Goal: Find specific page/section: Find specific page/section

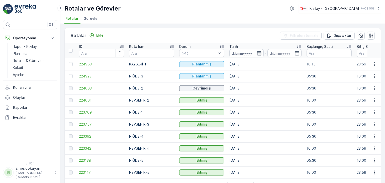
scroll to position [16, 0]
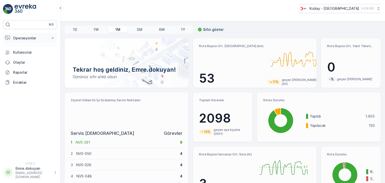
click at [25, 36] on p "Operasyonlar" at bounding box center [30, 38] width 34 height 5
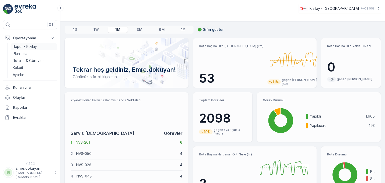
click at [20, 45] on p "Rapor - Kızılay" at bounding box center [25, 46] width 24 height 5
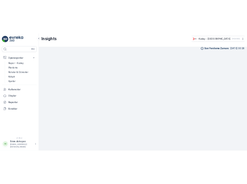
scroll to position [4, 0]
